Goal: Information Seeking & Learning: Learn about a topic

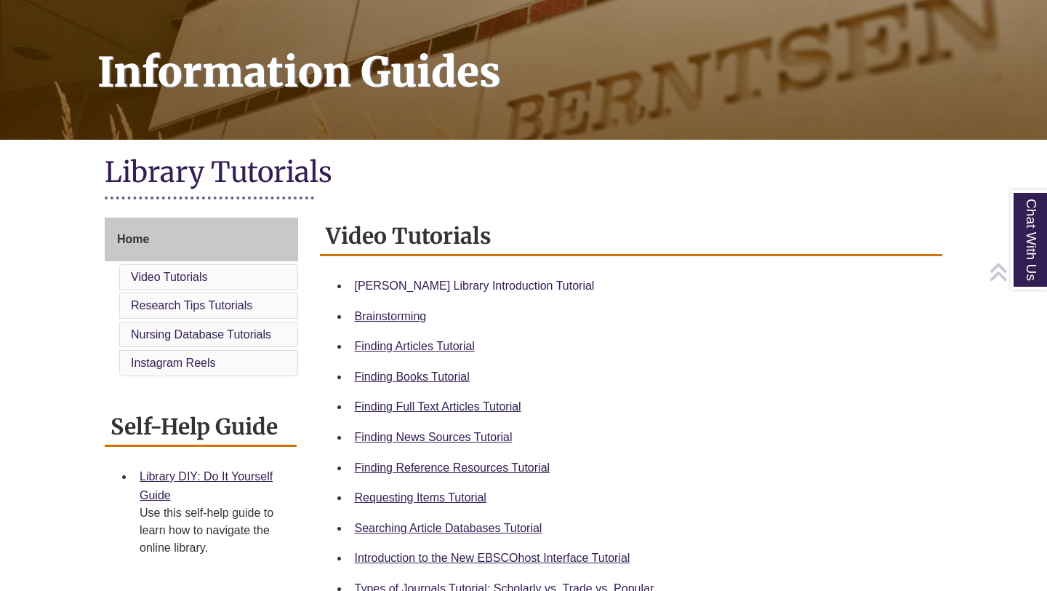
scroll to position [194, 0]
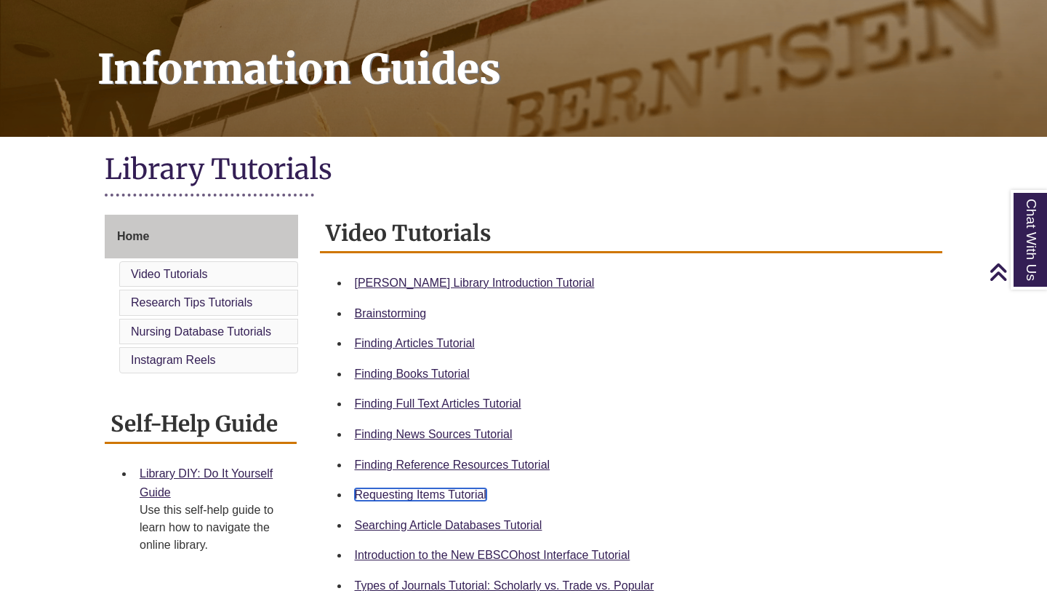
click at [404, 500] on link "Requesting Items Tutorial" at bounding box center [421, 494] width 132 height 12
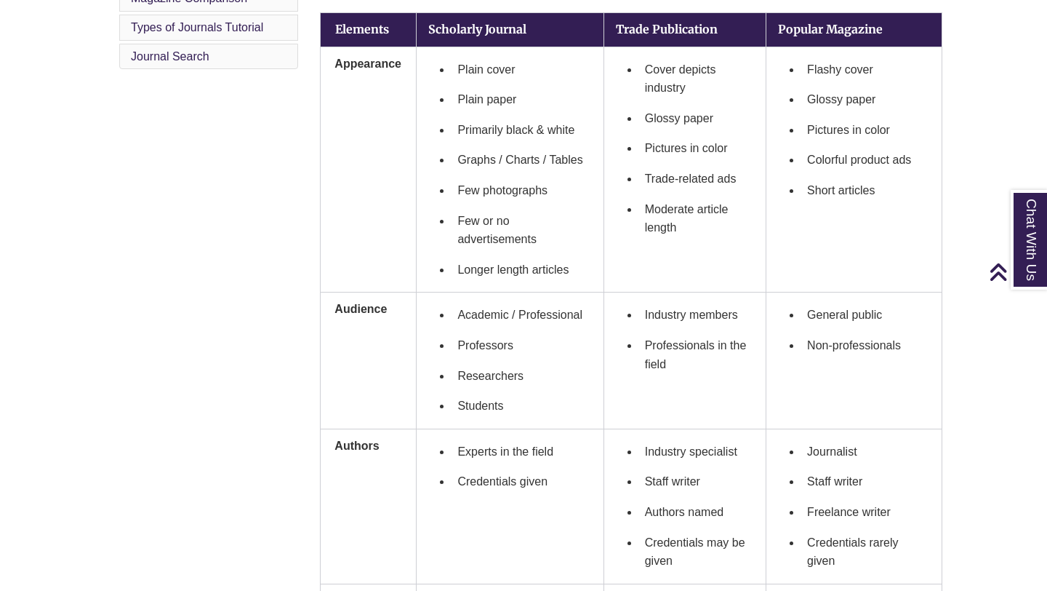
scroll to position [541, 0]
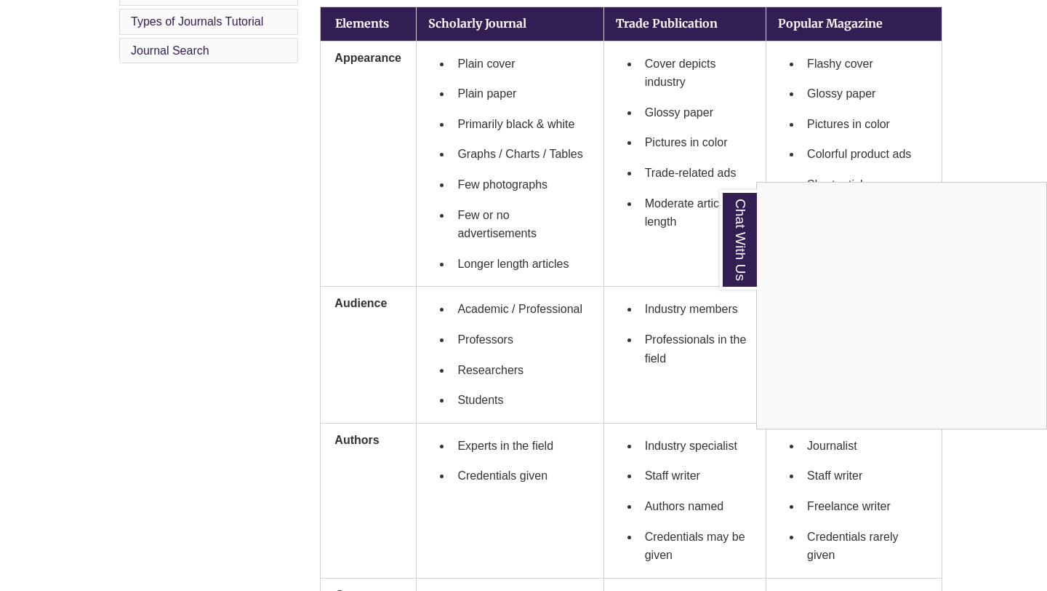
click at [258, 200] on div "Chat With Us" at bounding box center [523, 295] width 1047 height 591
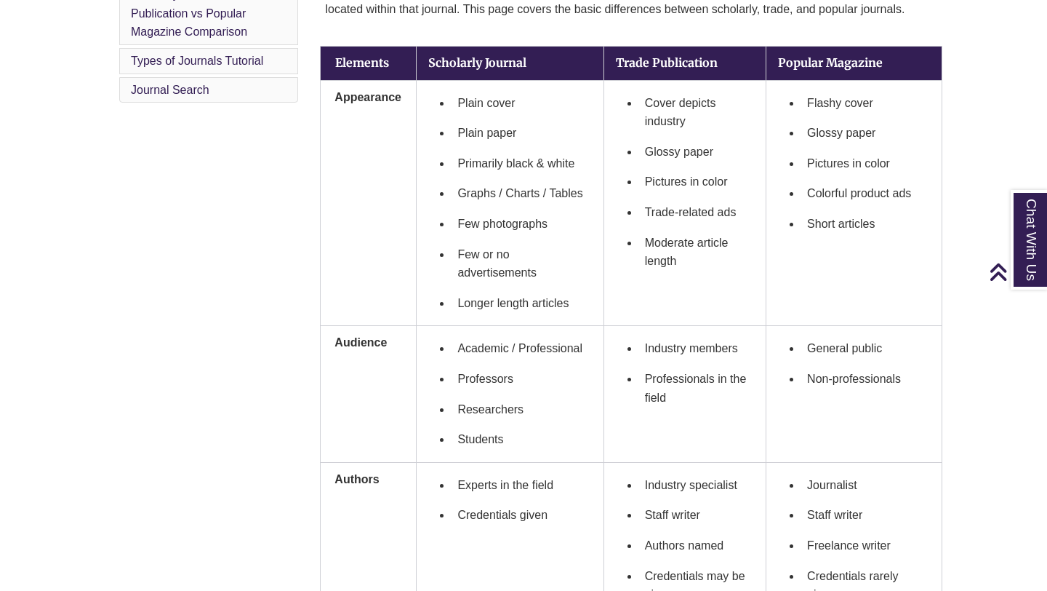
scroll to position [496, 0]
